Goal: Task Accomplishment & Management: Manage account settings

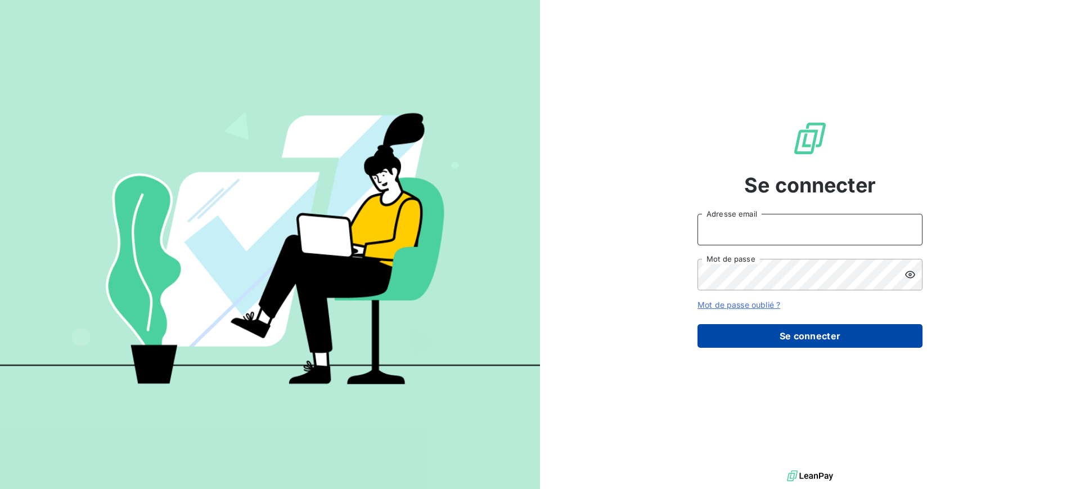
type input "[EMAIL_ADDRESS][DOMAIN_NAME]"
click at [801, 324] on button "Se connecter" at bounding box center [809, 336] width 225 height 24
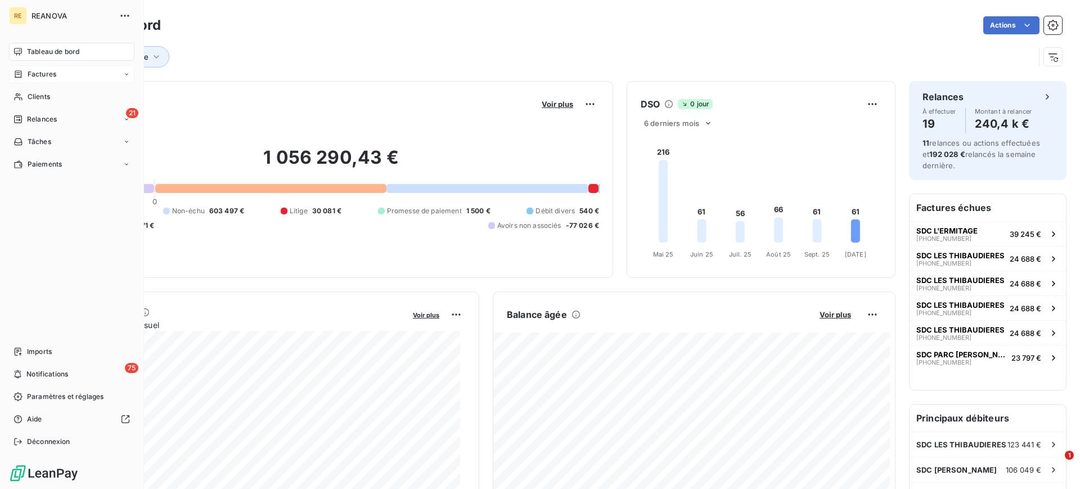
click at [28, 82] on div "Factures" at bounding box center [71, 74] width 125 height 18
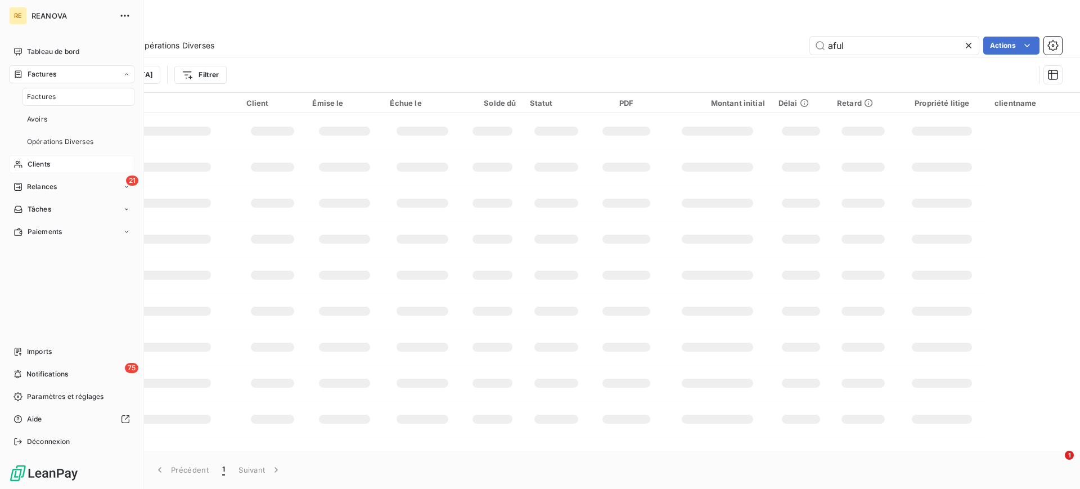
click at [40, 159] on span "Clients" at bounding box center [39, 164] width 22 height 10
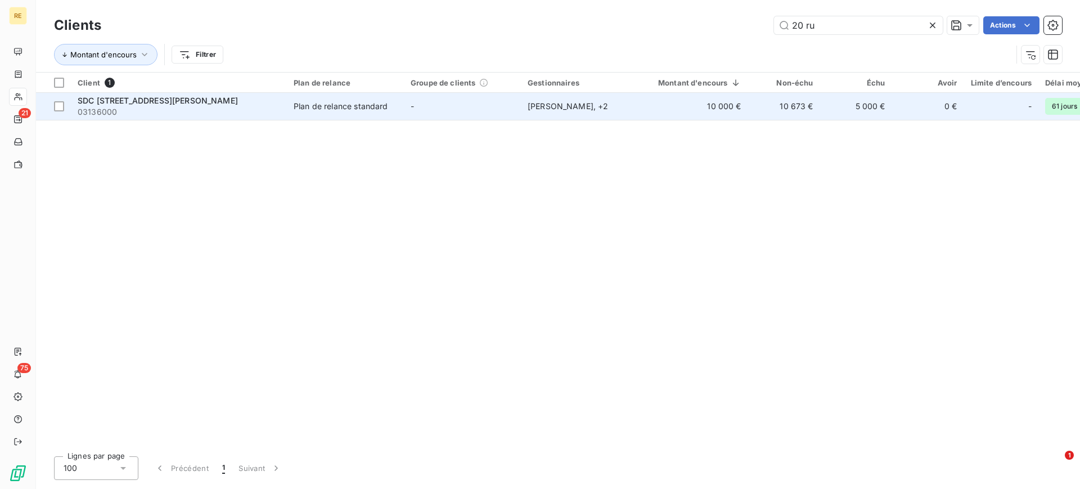
type input "20 ru"
click at [491, 107] on td "-" at bounding box center [462, 106] width 117 height 27
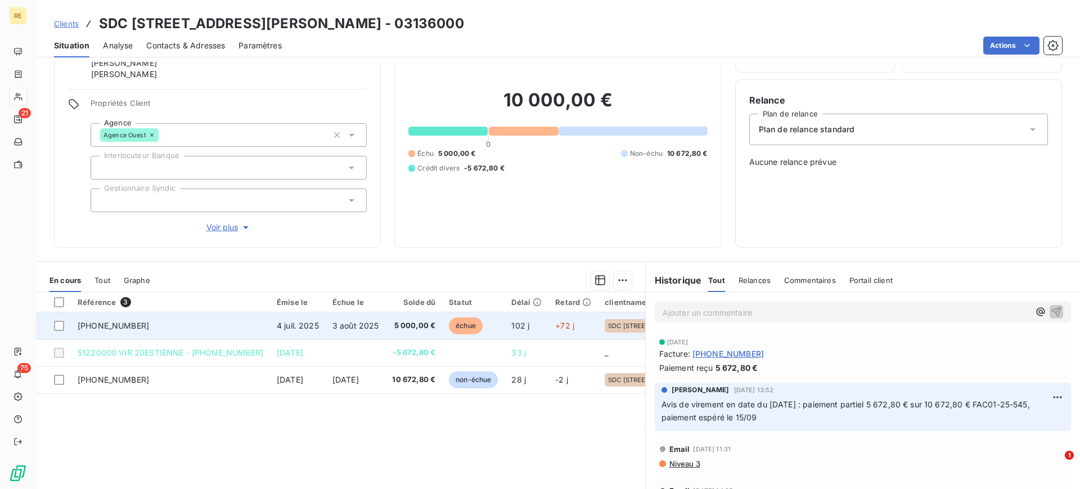
scroll to position [62, 0]
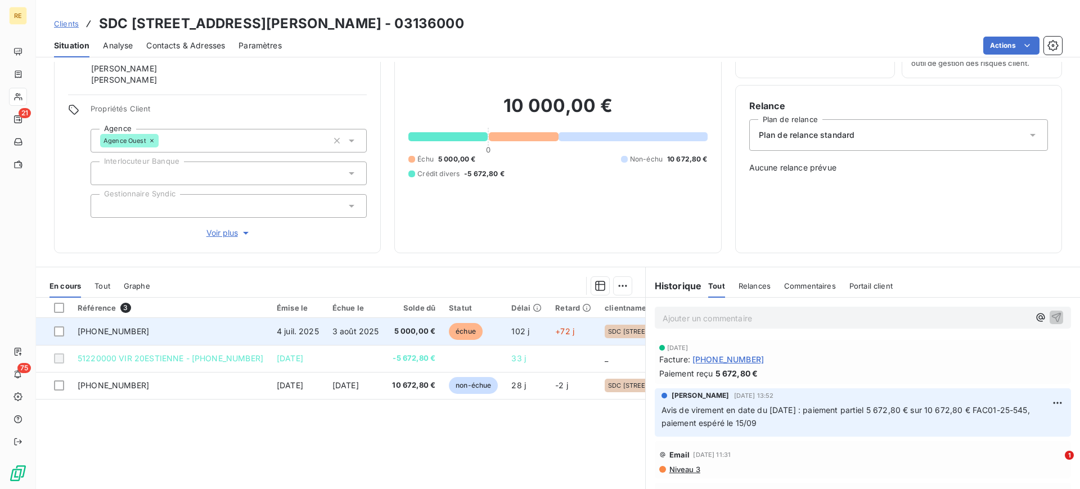
click at [403, 331] on span "5 000,00 €" at bounding box center [413, 331] width 43 height 11
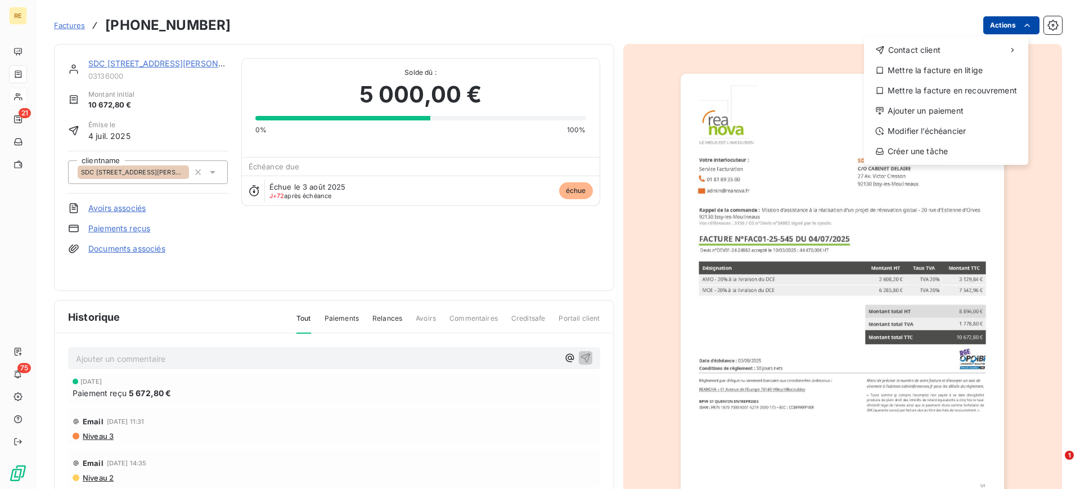
click at [1003, 30] on html "RE 21 75 Factures 01-25-545 Actions Contact client Mettre la facture en litige …" at bounding box center [540, 244] width 1080 height 489
click at [925, 114] on div "Ajouter un paiement" at bounding box center [945, 111] width 155 height 18
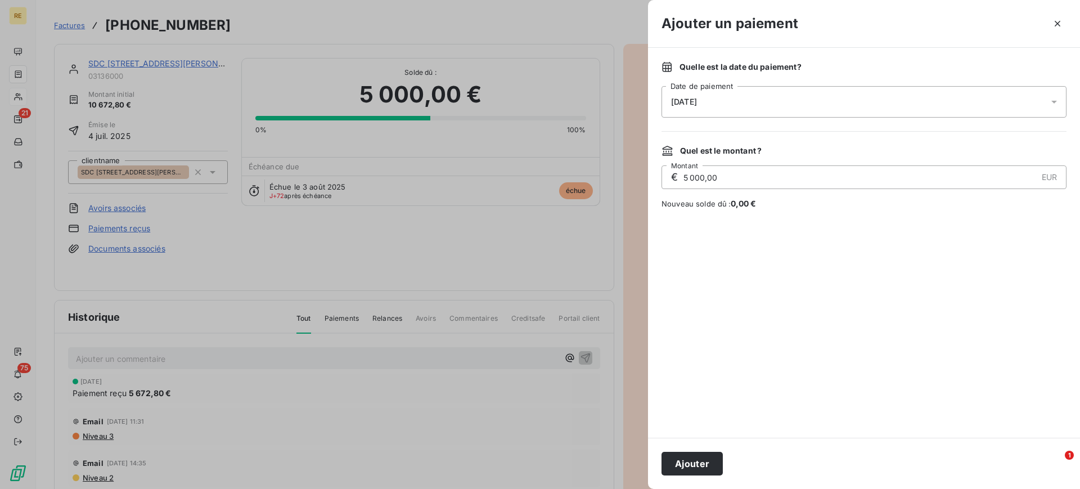
click at [751, 103] on div "14/10/2025" at bounding box center [863, 101] width 405 height 31
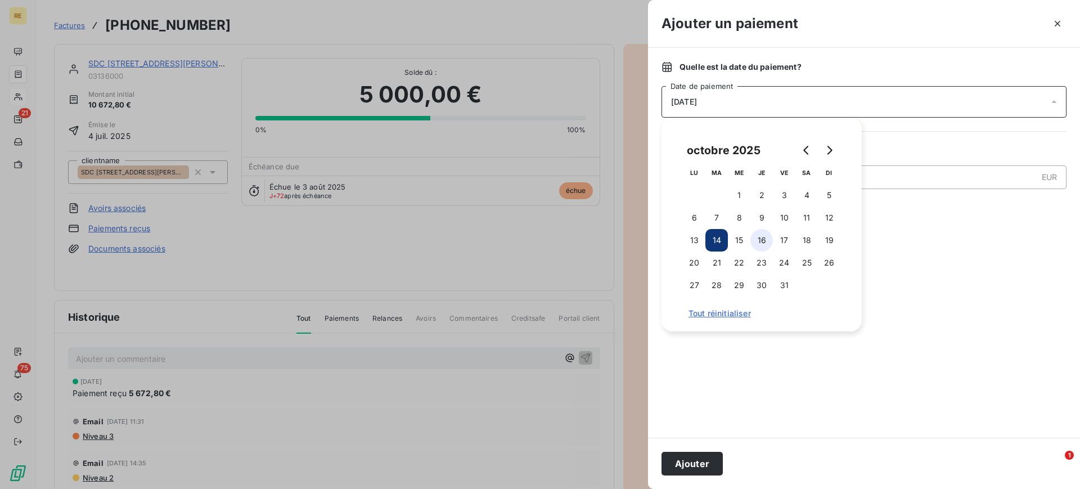
click at [768, 239] on button "16" at bounding box center [761, 240] width 22 height 22
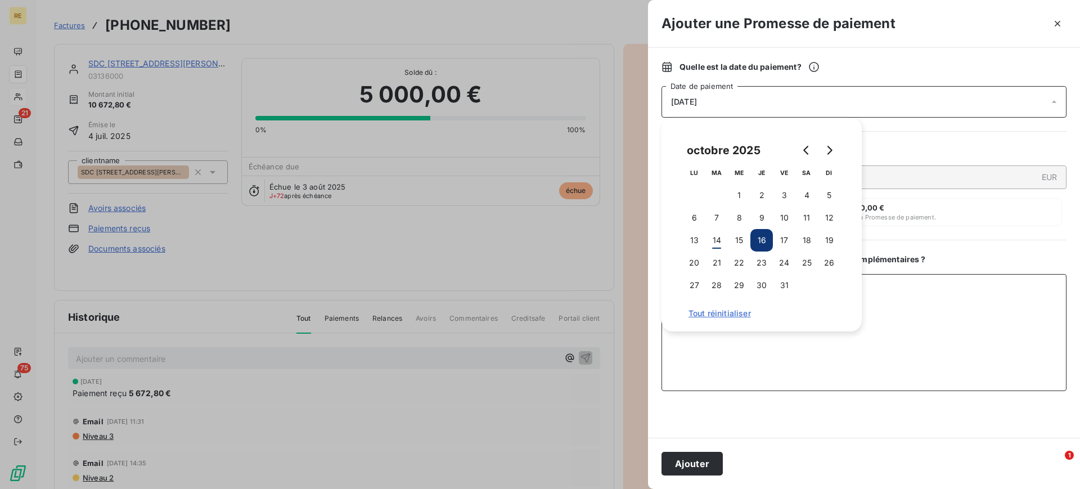
click at [839, 332] on textarea "Ajouter un commentaire ( facultatif )" at bounding box center [863, 332] width 405 height 117
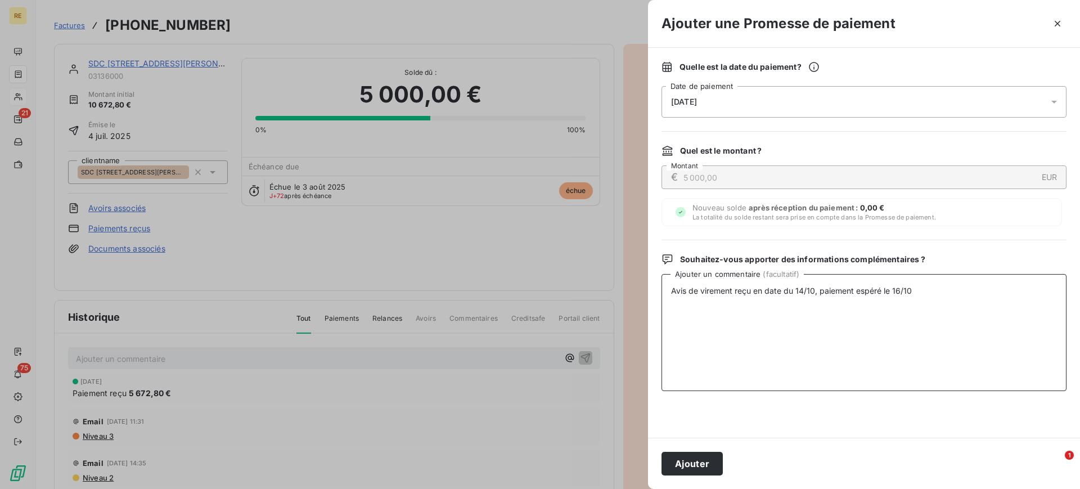
click at [865, 290] on textarea "Avis de virement reçu en date du 14/10, paiement espéré le 16/10" at bounding box center [863, 332] width 405 height 117
type textarea "Avis de virement reçu en date du 14/10, paiement espéré le 16/10"
click at [698, 462] on button "Ajouter" at bounding box center [691, 464] width 61 height 24
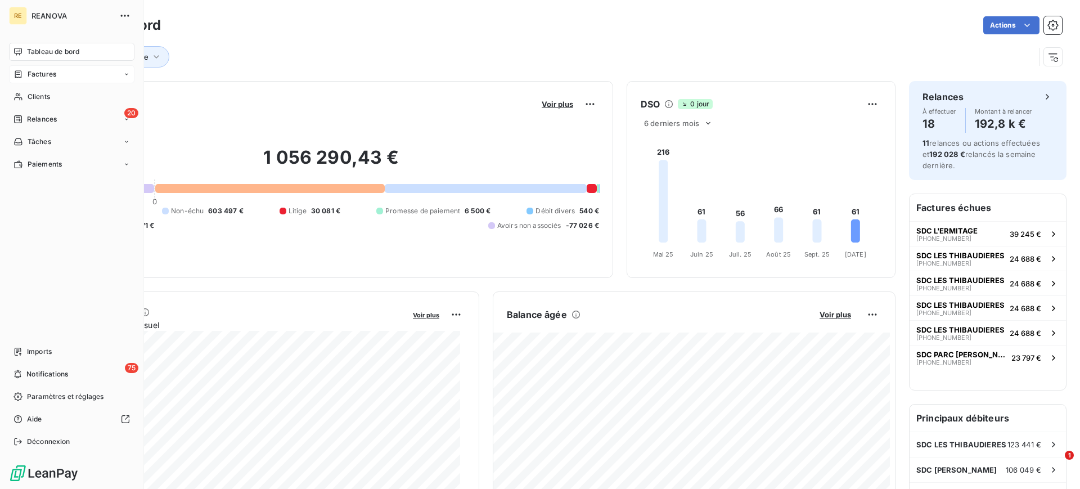
click at [49, 75] on span "Factures" at bounding box center [42, 74] width 29 height 10
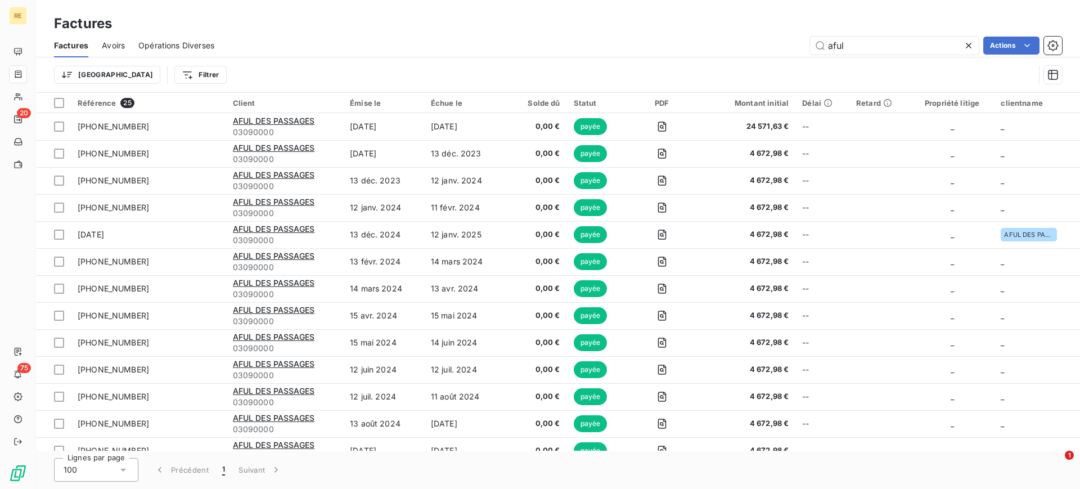
drag, startPoint x: 848, startPoint y: 47, endPoint x: 796, endPoint y: 51, distance: 51.8
click at [796, 51] on div "aful Actions" at bounding box center [645, 46] width 834 height 18
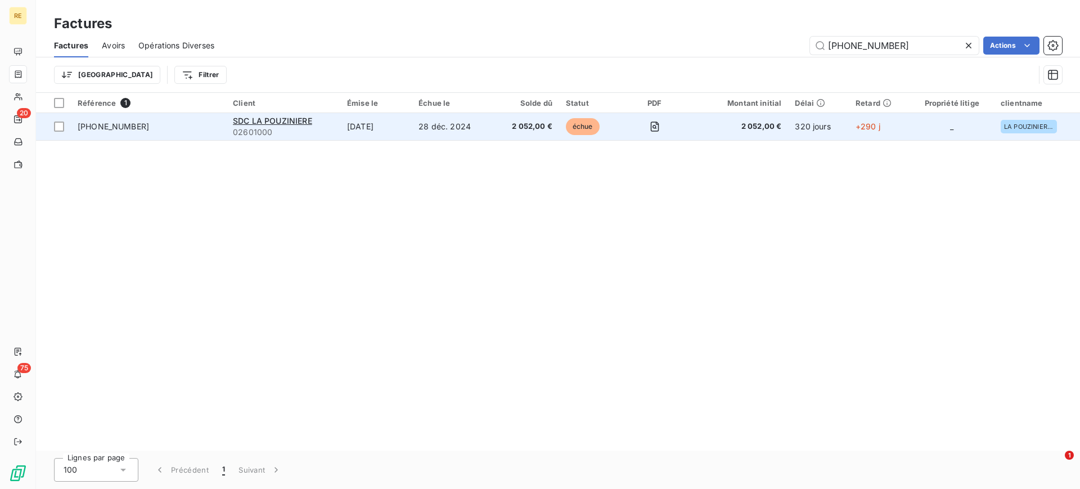
type input "[PHONE_NUMBER]"
click at [626, 125] on td at bounding box center [653, 126] width 67 height 27
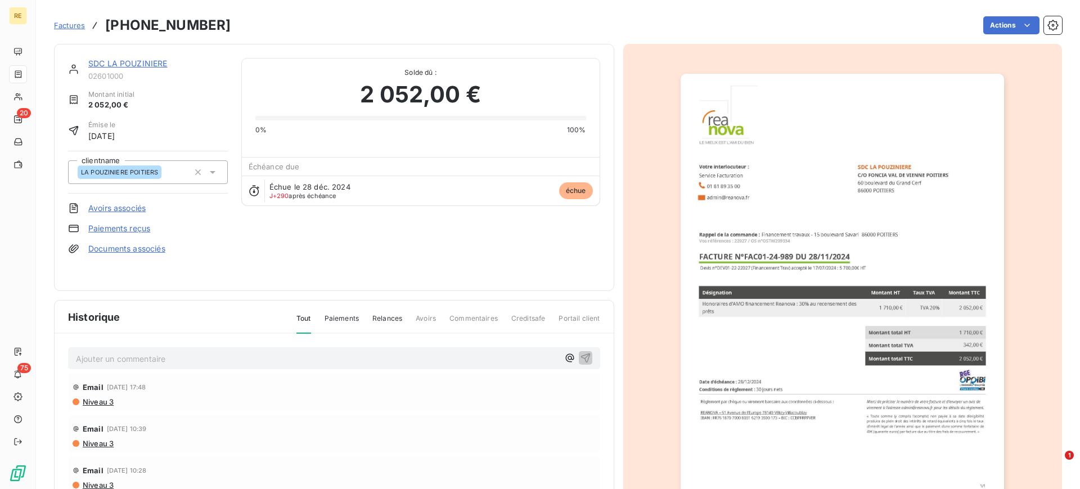
click at [147, 62] on link "SDC LA POUZINIERE" at bounding box center [127, 63] width 79 height 10
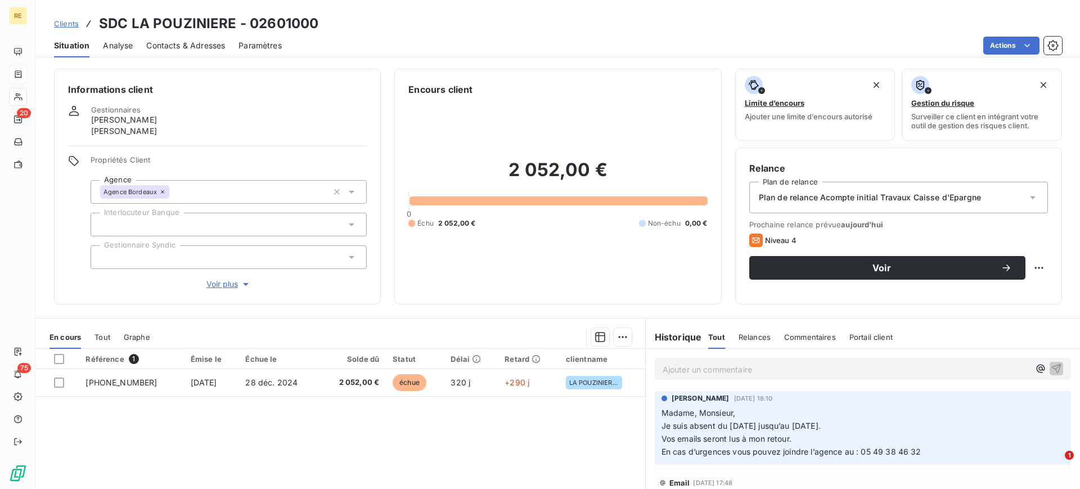
click at [486, 435] on div "Référence 1 Émise le Échue le Solde dû Statut Délai Retard clientname [PHONE_NU…" at bounding box center [340, 457] width 609 height 216
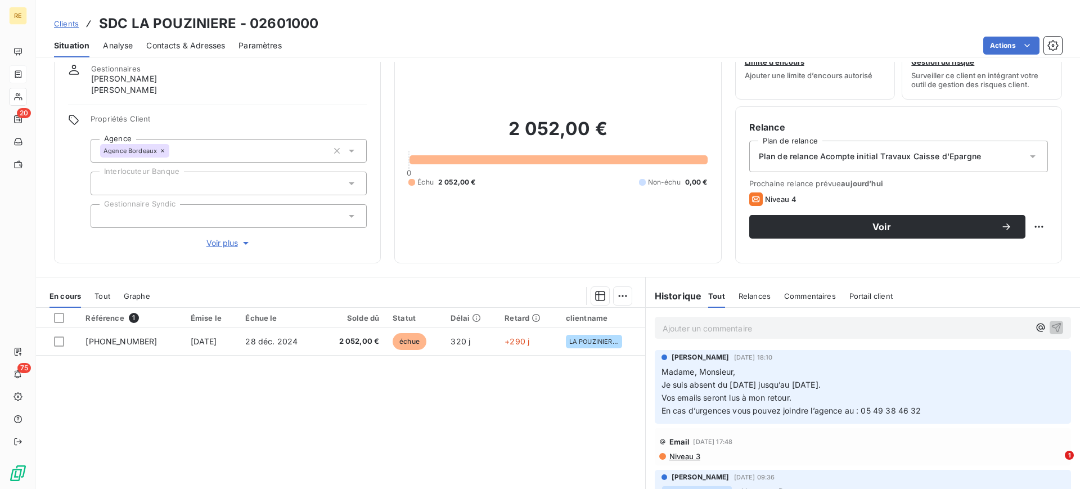
scroll to position [47, 0]
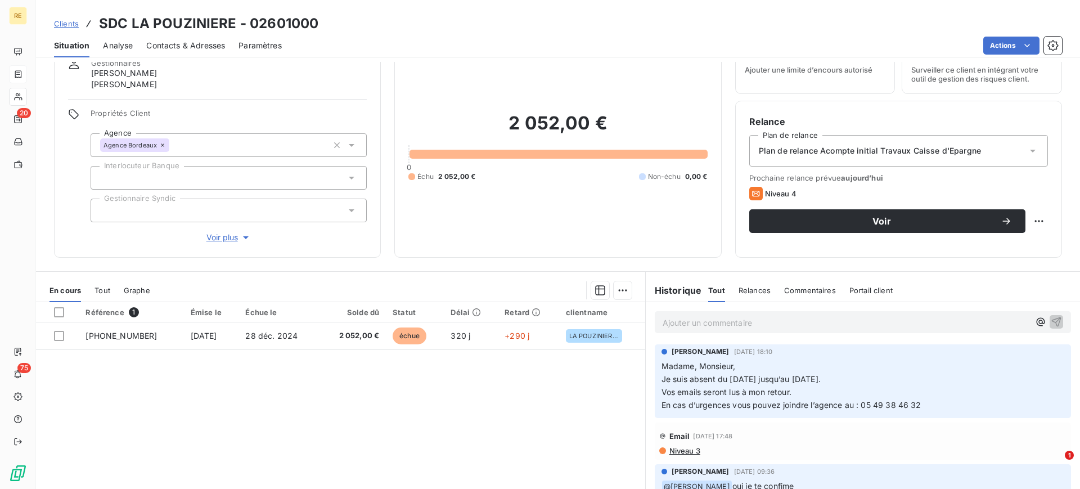
click at [724, 324] on p "Ajouter un commentaire ﻿" at bounding box center [845, 322] width 367 height 14
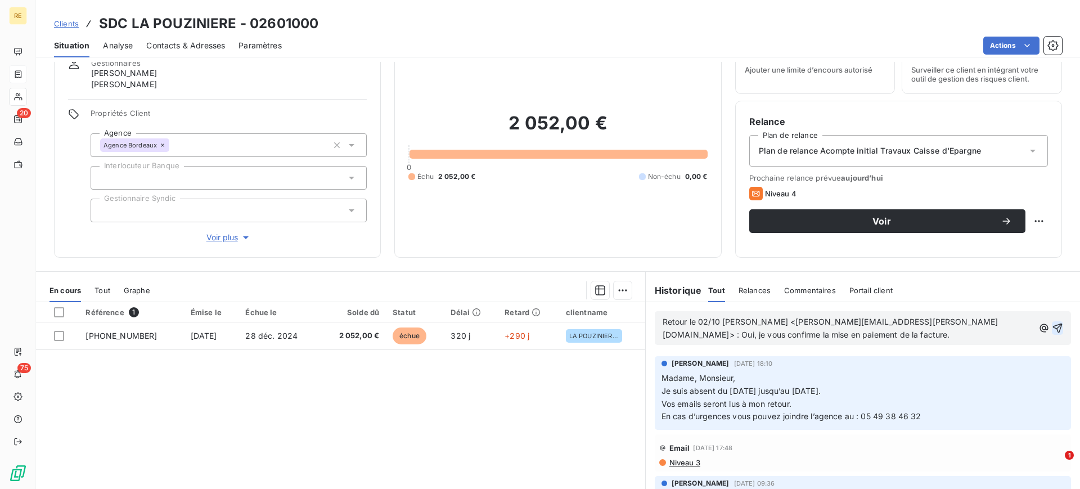
click at [1051, 327] on icon "button" at bounding box center [1056, 327] width 11 height 11
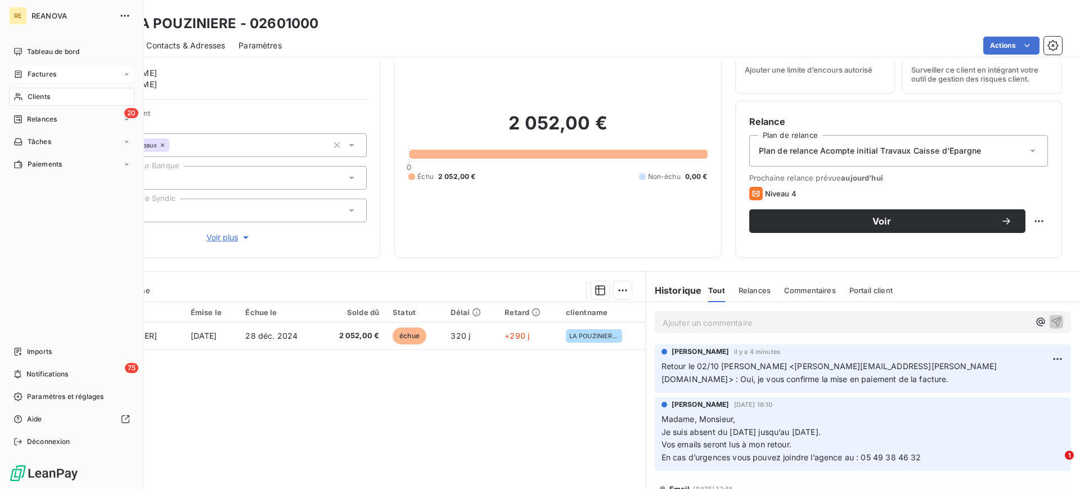
click at [57, 69] on div "Factures" at bounding box center [71, 74] width 125 height 18
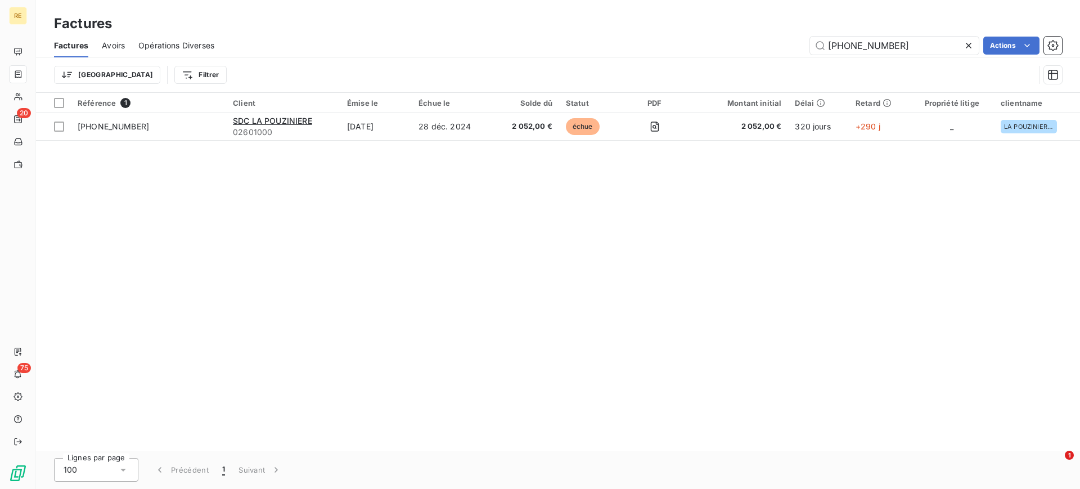
drag, startPoint x: 877, startPoint y: 42, endPoint x: 770, endPoint y: 53, distance: 106.9
click at [770, 53] on div "[PHONE_NUMBER] Actions" at bounding box center [645, 46] width 834 height 18
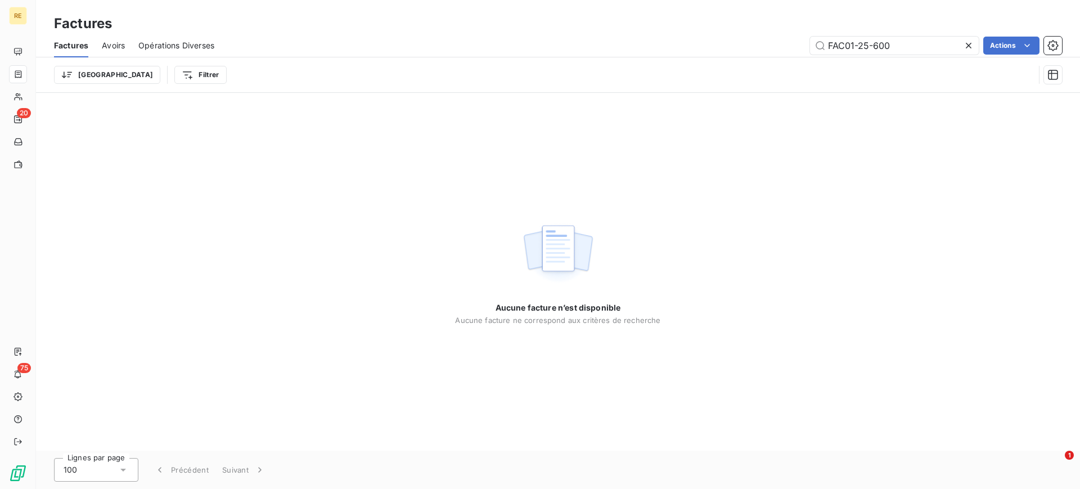
drag, startPoint x: 845, startPoint y: 47, endPoint x: 724, endPoint y: 70, distance: 122.4
click at [724, 70] on div "Factures Avoirs Opérations Diverses FAC01-25-600 Actions Trier Filtrer" at bounding box center [558, 63] width 1044 height 58
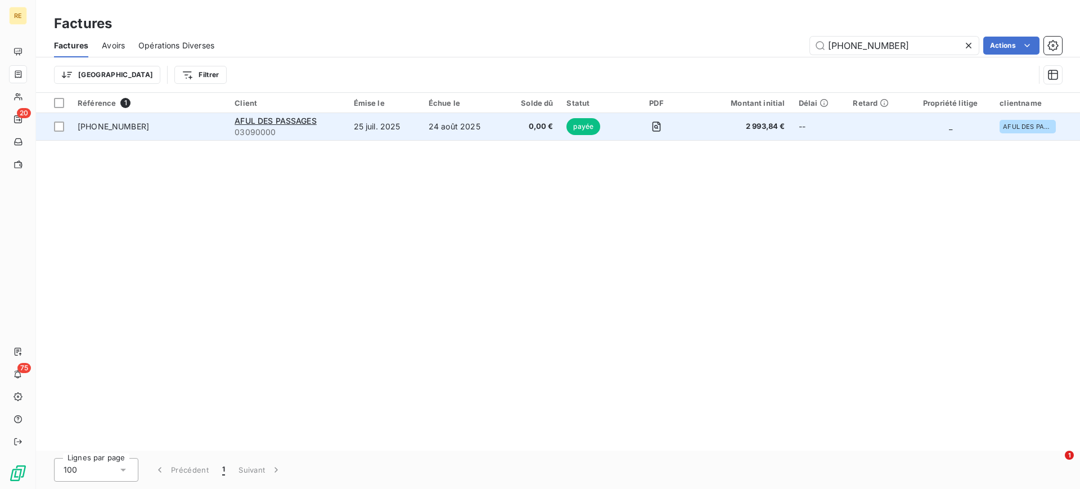
type input "[PHONE_NUMBER]"
click at [503, 118] on td "24 août 2025" at bounding box center [462, 126] width 81 height 27
